Goal: Navigation & Orientation: Go to known website

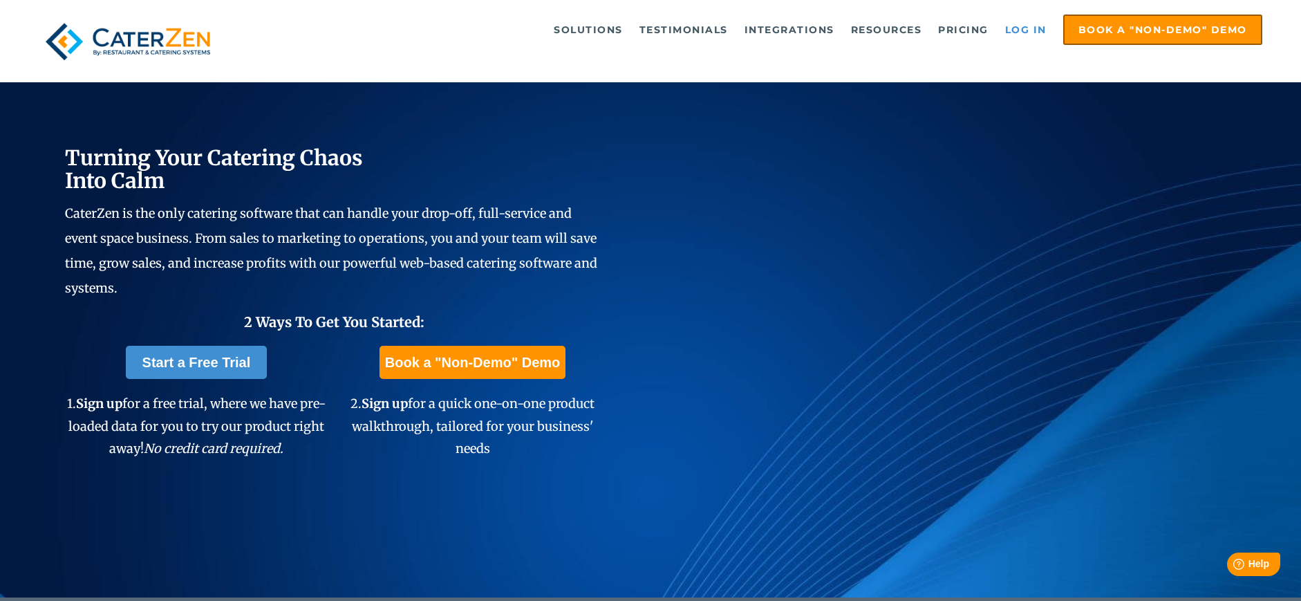
click at [1033, 29] on link "Log in" at bounding box center [1025, 30] width 55 height 28
click at [1025, 33] on link "Log in" at bounding box center [1025, 30] width 55 height 28
click at [263, 6] on div "Solutions Catering CRM Catering Sales Catering Management Catering Marketing Ca…" at bounding box center [650, 41] width 1301 height 82
drag, startPoint x: 1015, startPoint y: 35, endPoint x: 997, endPoint y: 68, distance: 38.7
click at [1015, 35] on link "Log in" at bounding box center [1025, 30] width 55 height 28
